Goal: Task Accomplishment & Management: Manage account settings

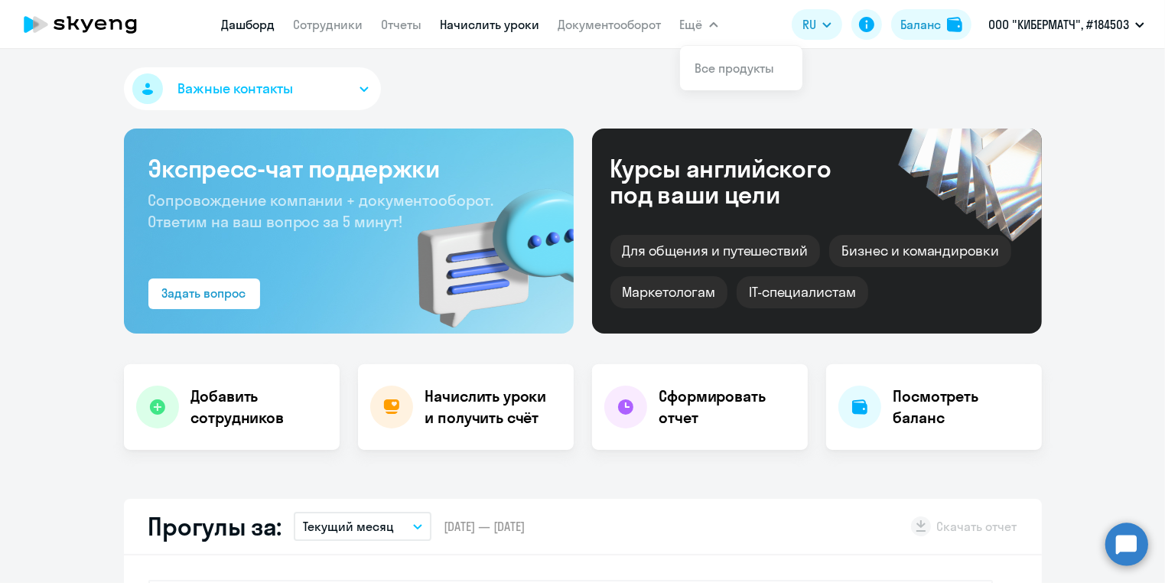
select select "30"
click at [486, 24] on link "Начислить уроки" at bounding box center [490, 24] width 99 height 15
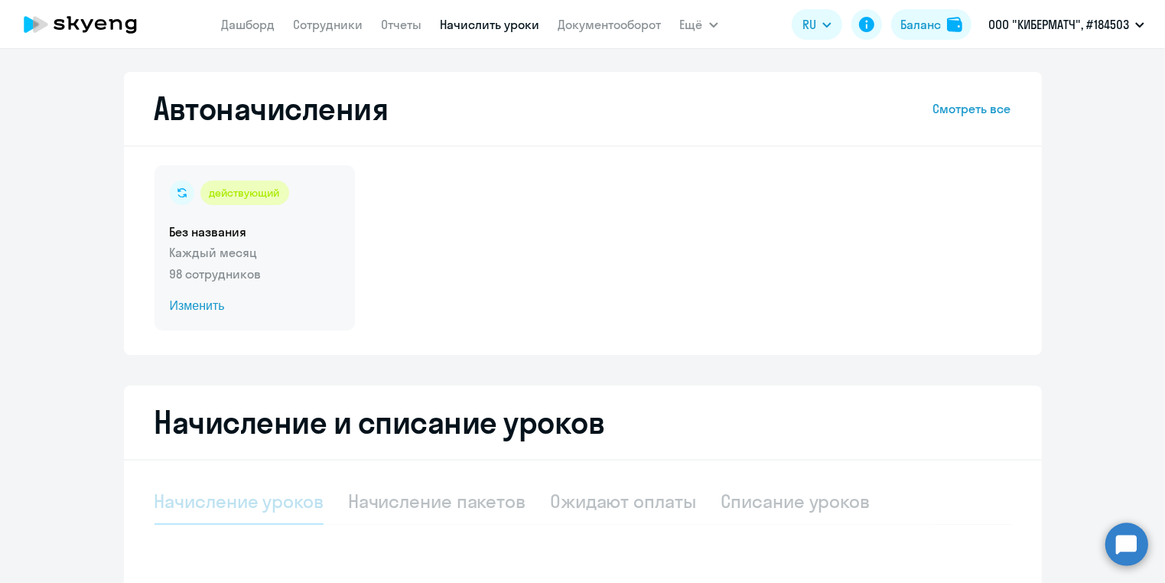
select select "10"
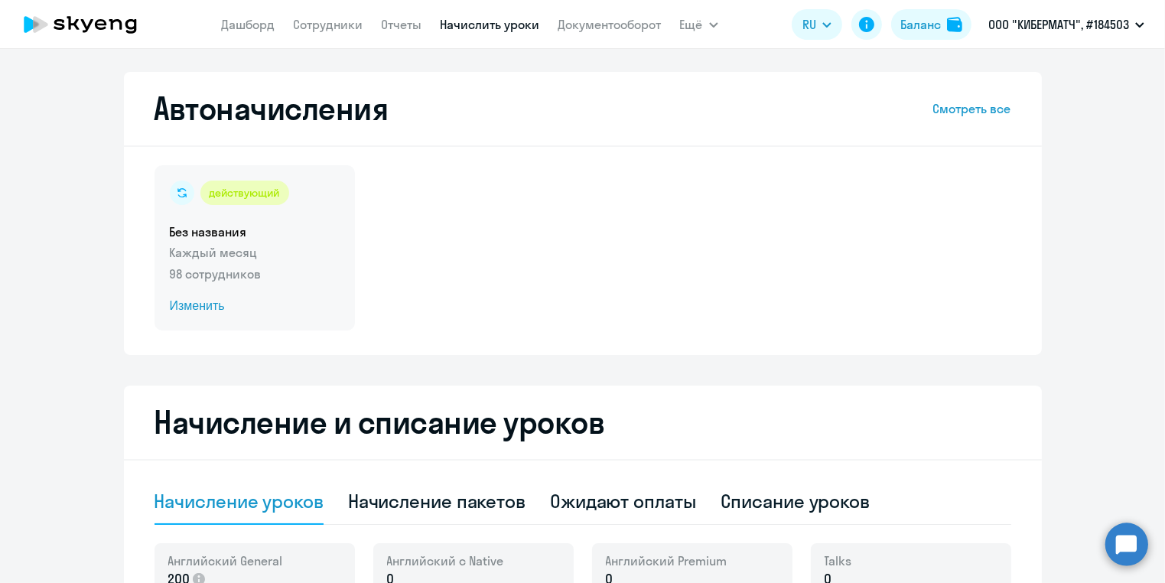
click at [304, 252] on p "Каждый месяц" at bounding box center [255, 252] width 170 height 18
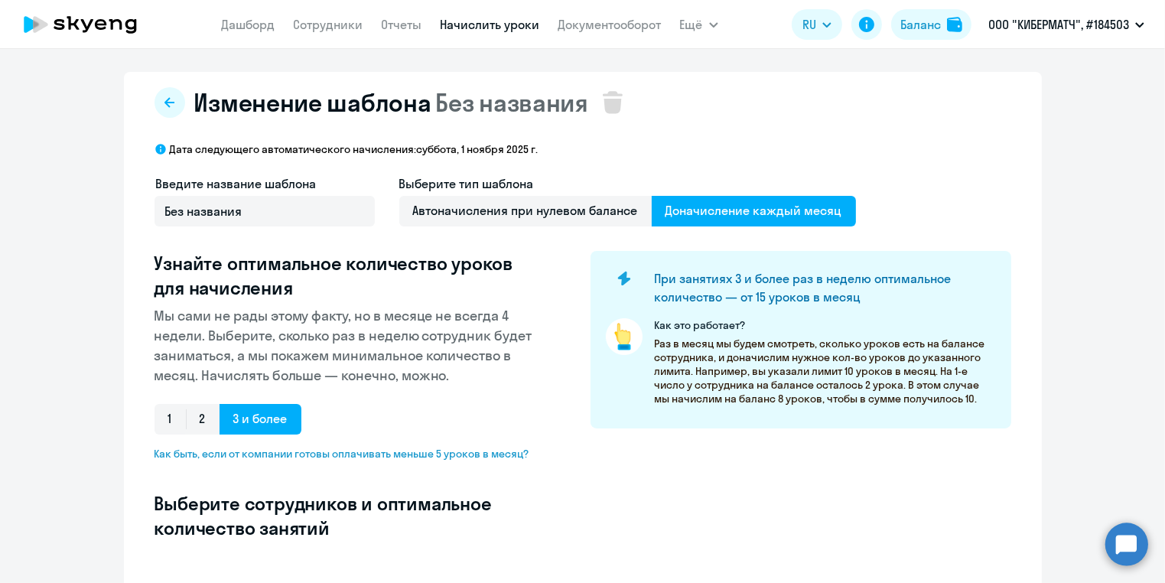
select select "10"
